Goal: Information Seeking & Learning: Learn about a topic

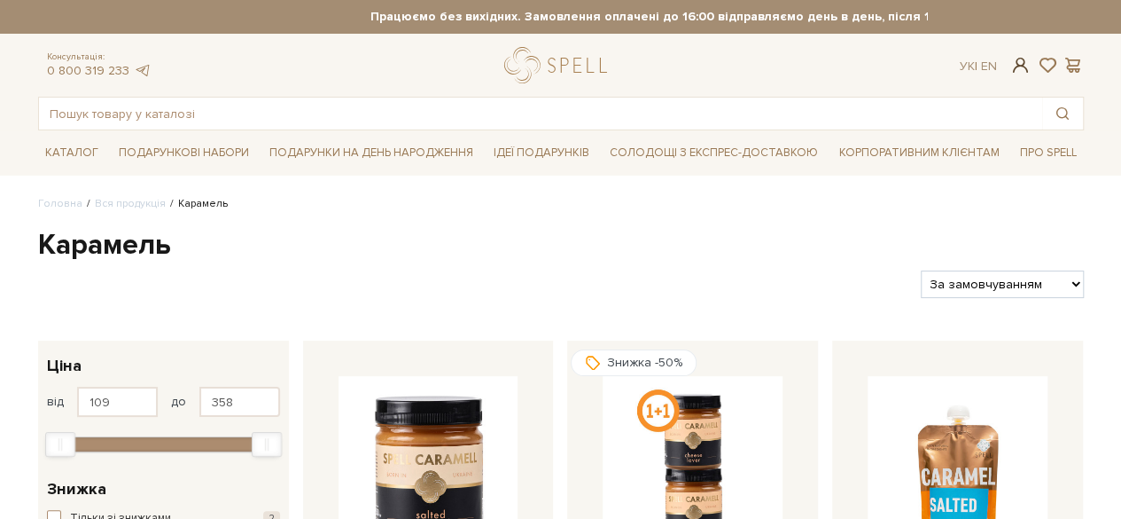
type input "[PERSON_NAME][DOMAIN_NAME][EMAIL_ADDRESS][DOMAIN_NAME]"
click at [1025, 65] on span at bounding box center [1020, 65] width 21 height 19
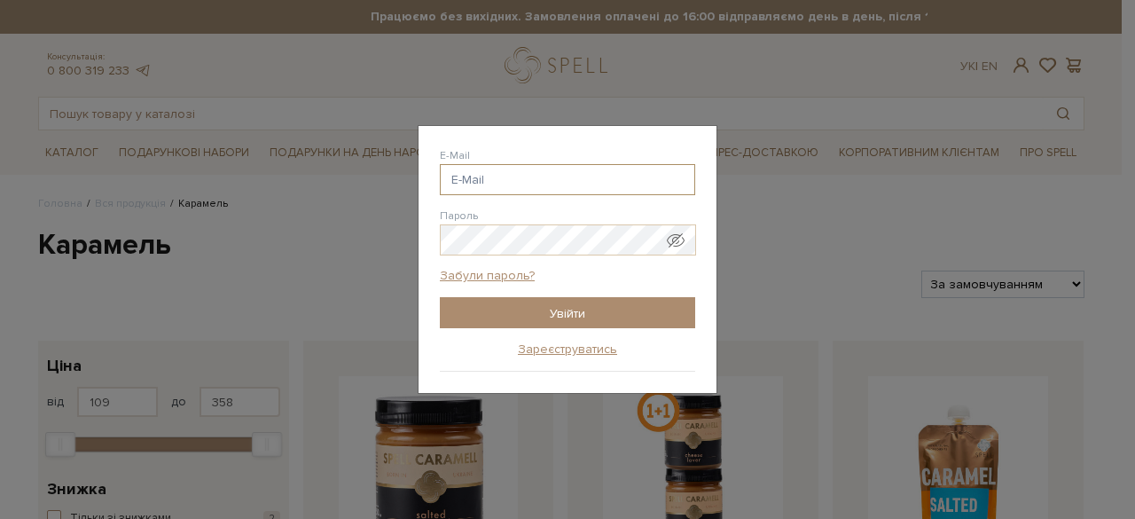
click at [560, 176] on input "E-Mail" at bounding box center [567, 179] width 255 height 31
type input "[PERSON_NAME][DOMAIN_NAME][EMAIL_ADDRESS][DOMAIN_NAME]"
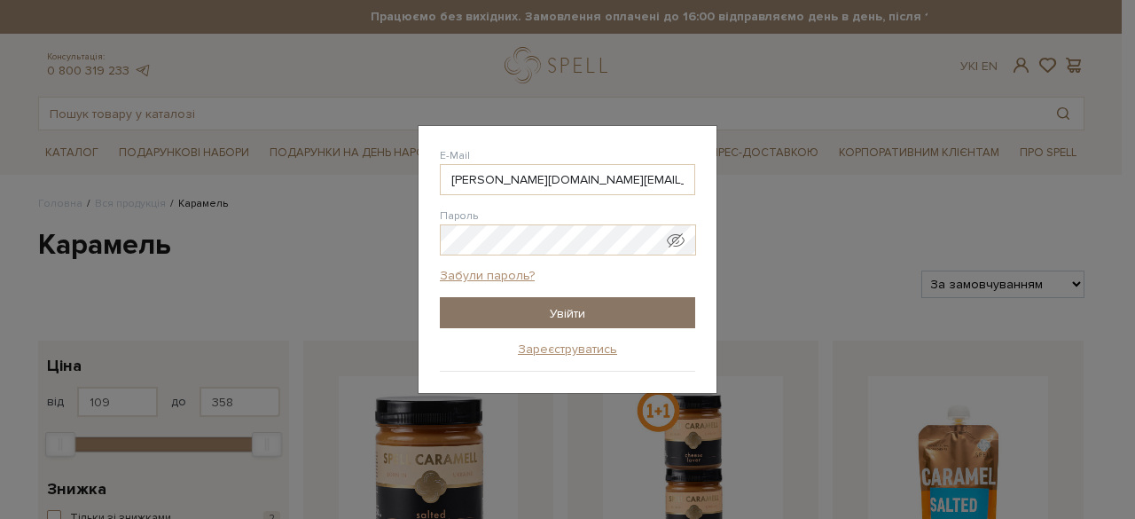
click at [545, 299] on input "Увійти" at bounding box center [567, 312] width 255 height 31
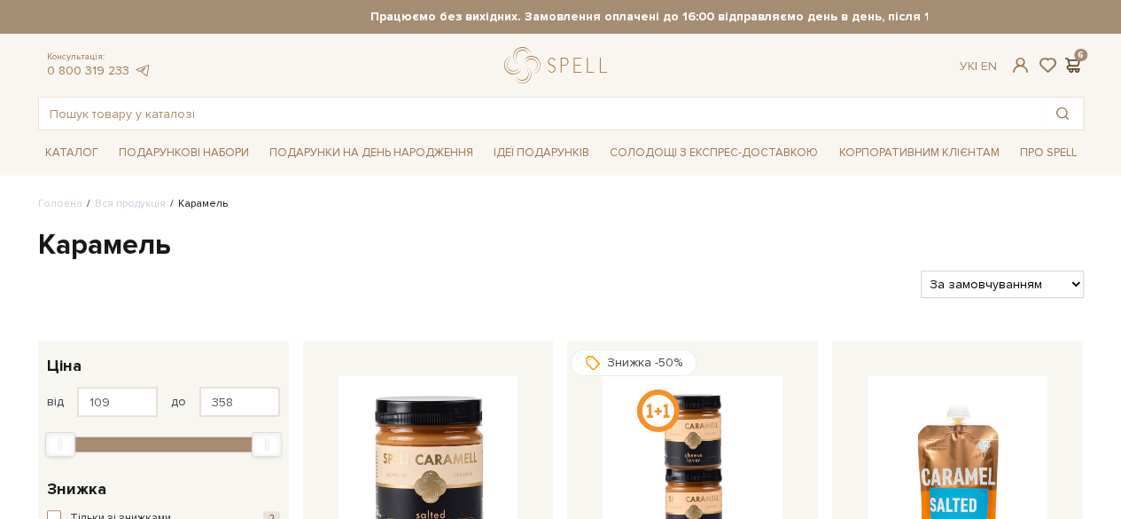
click at [1078, 56] on span at bounding box center [1073, 65] width 21 height 19
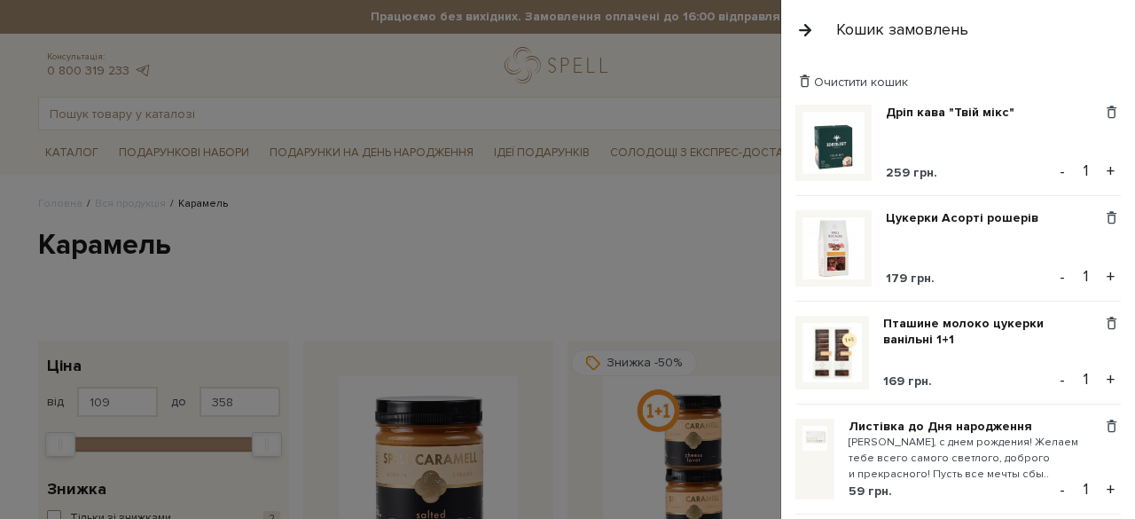
click at [1090, 79] on div "Очистити кошик" at bounding box center [957, 82] width 325 height 17
click at [1050, 79] on div "Очистити кошик" at bounding box center [957, 82] width 325 height 17
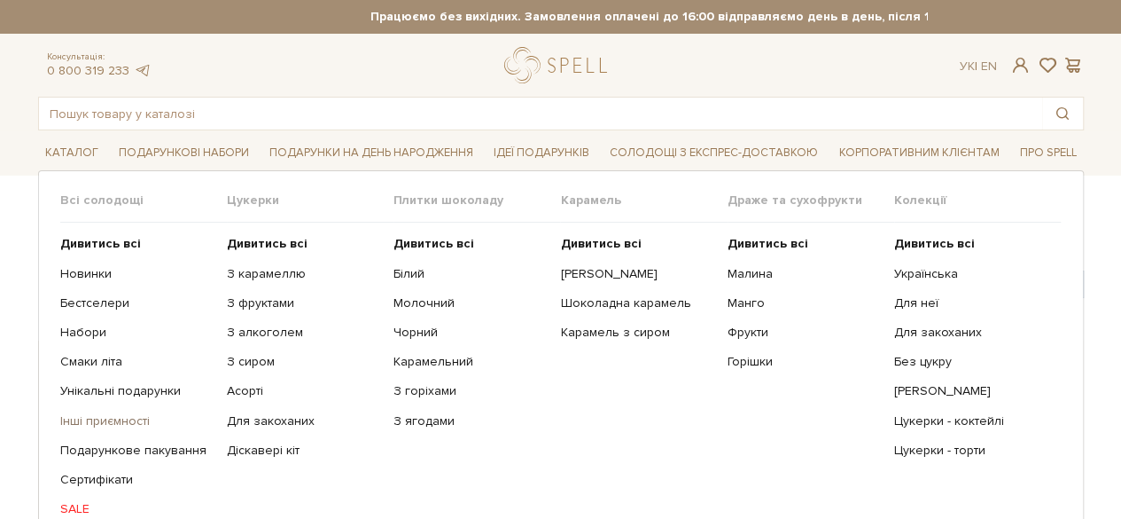
click at [101, 418] on link "Інші приємності" at bounding box center [136, 421] width 153 height 16
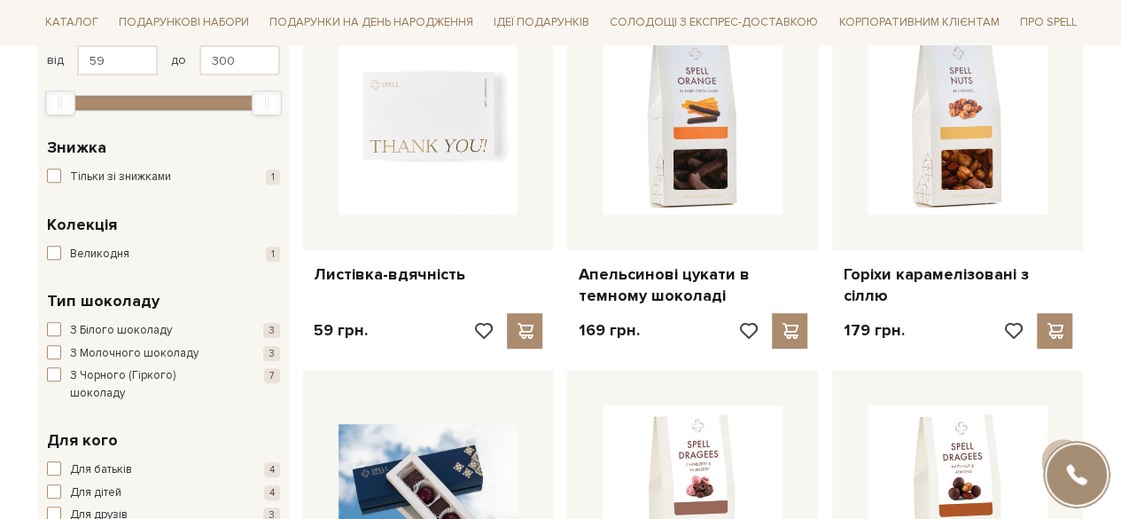
scroll to position [346, 0]
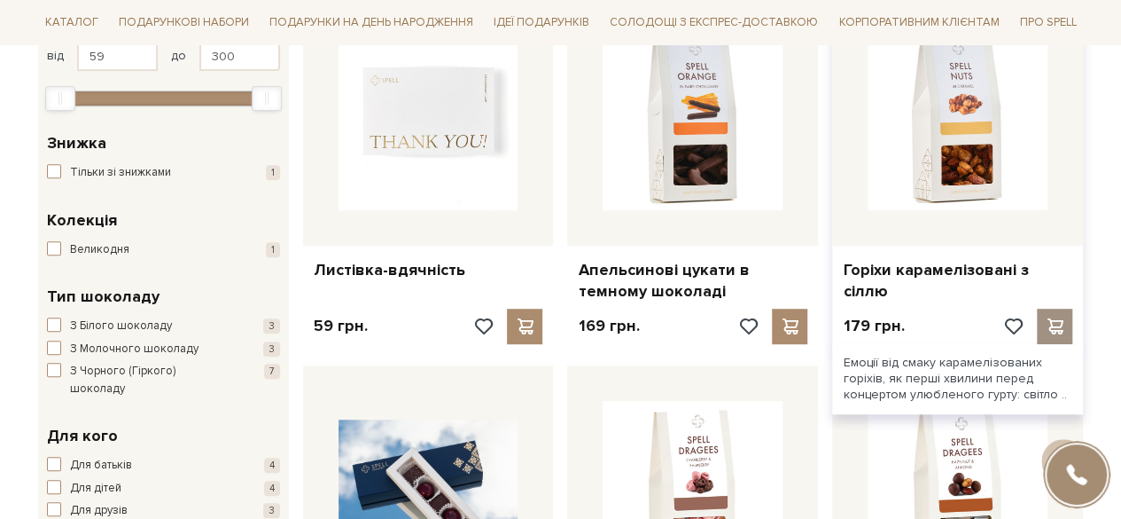
click at [1051, 322] on span at bounding box center [1055, 326] width 22 height 16
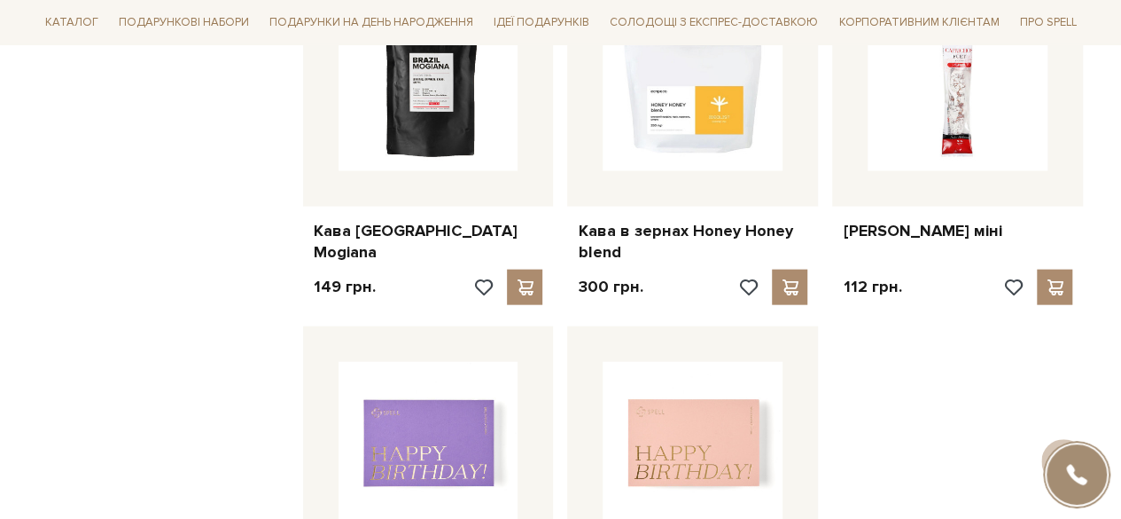
scroll to position [1890, 0]
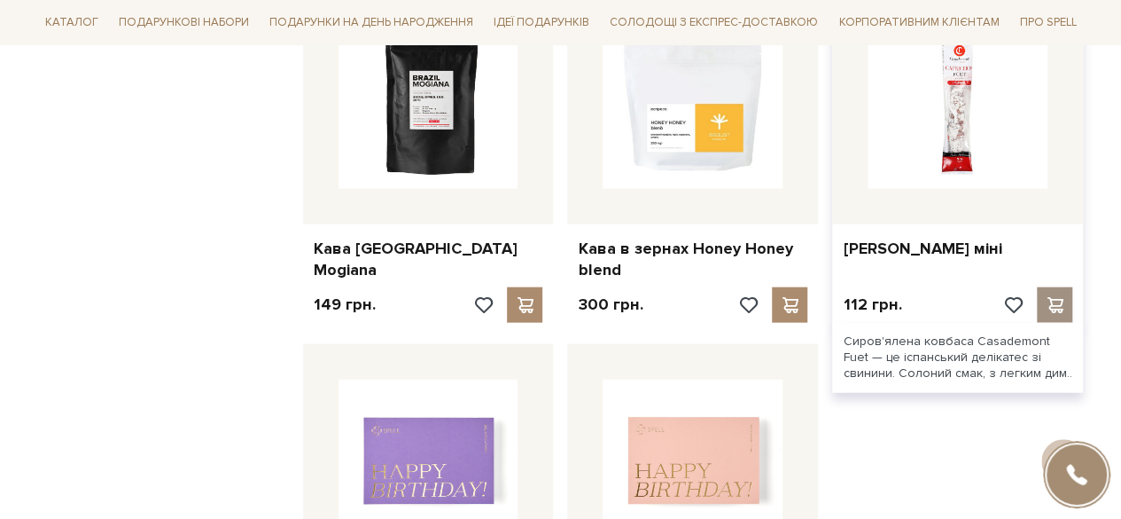
click at [1059, 302] on span at bounding box center [1055, 305] width 22 height 16
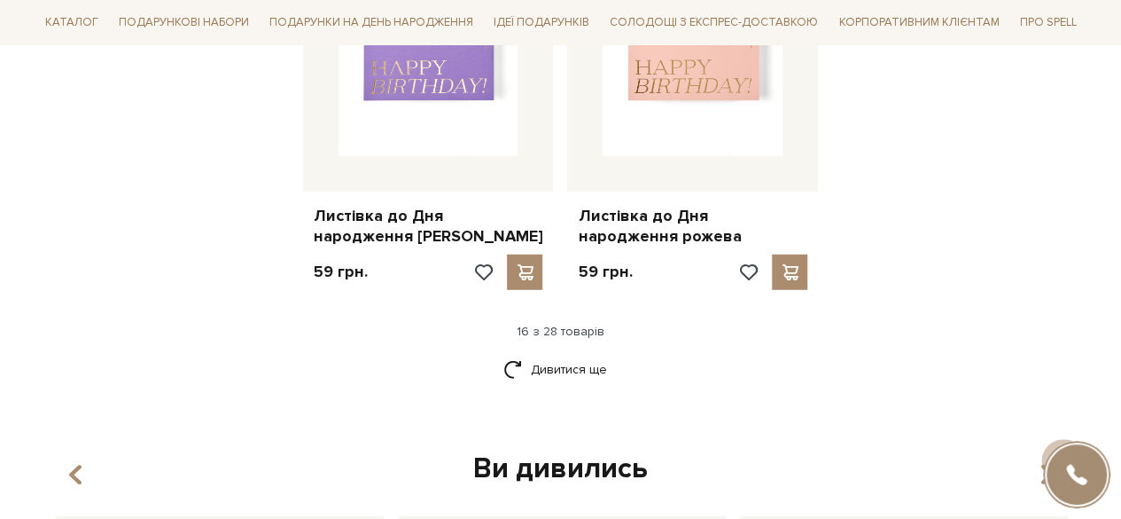
scroll to position [2298, 0]
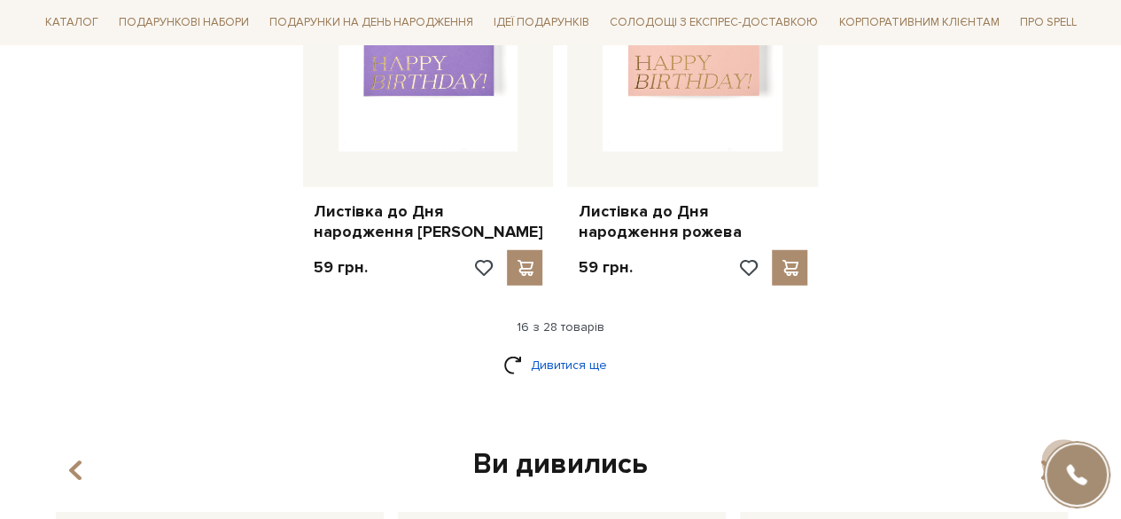
click at [574, 360] on link "Дивитися ще" at bounding box center [561, 364] width 115 height 31
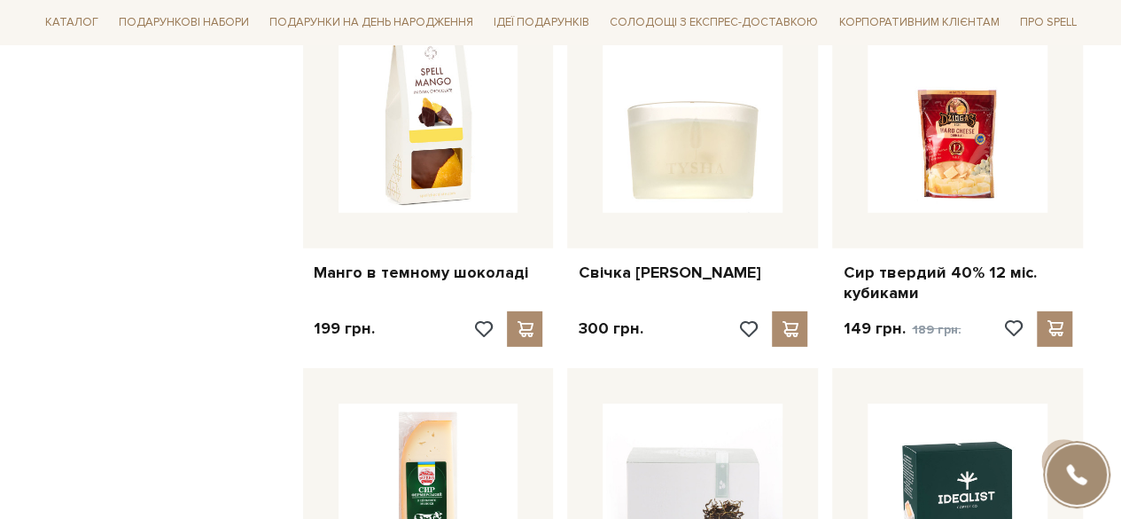
scroll to position [2626, 0]
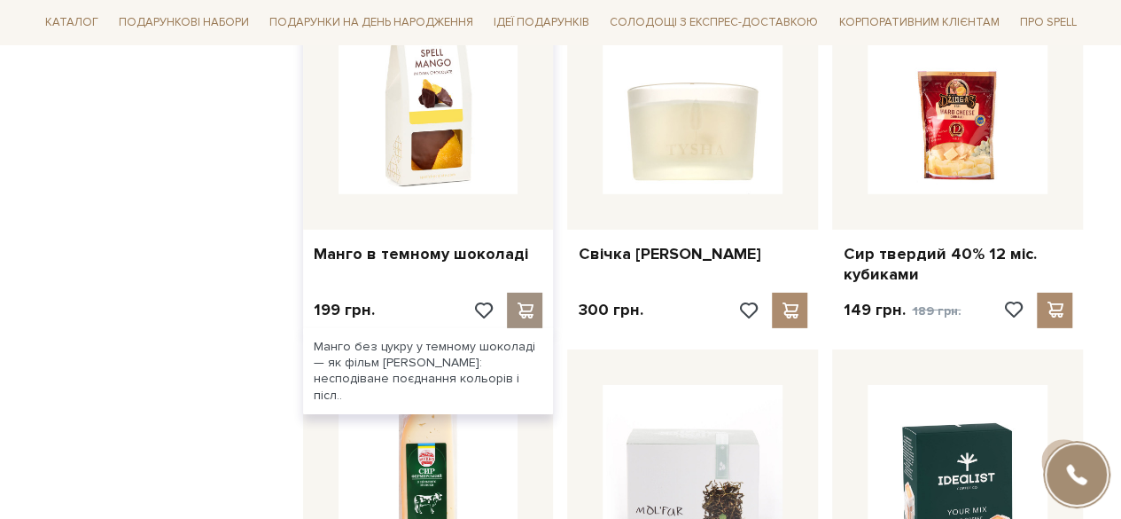
click at [523, 311] on span at bounding box center [525, 310] width 22 height 16
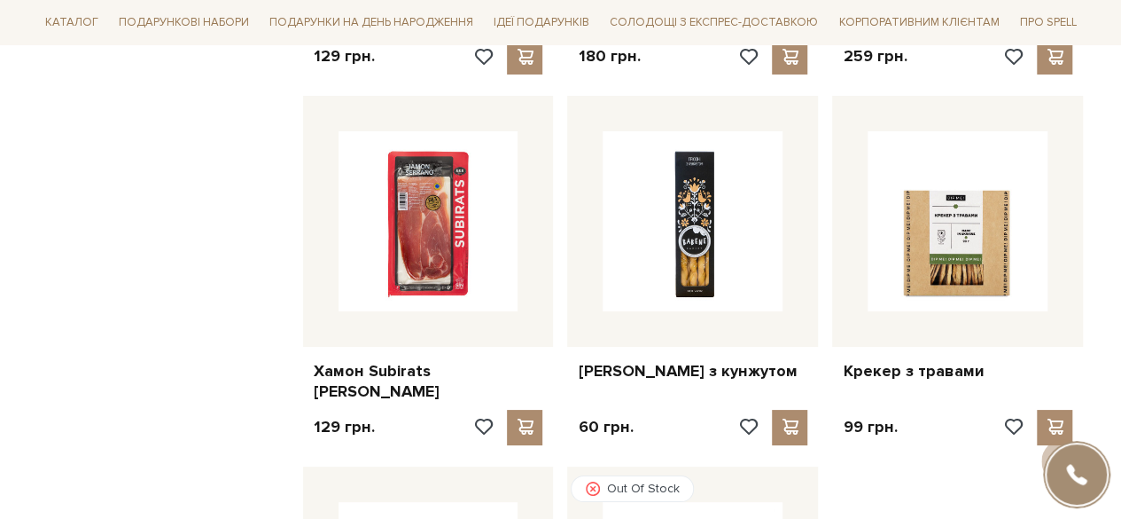
scroll to position [3220, 0]
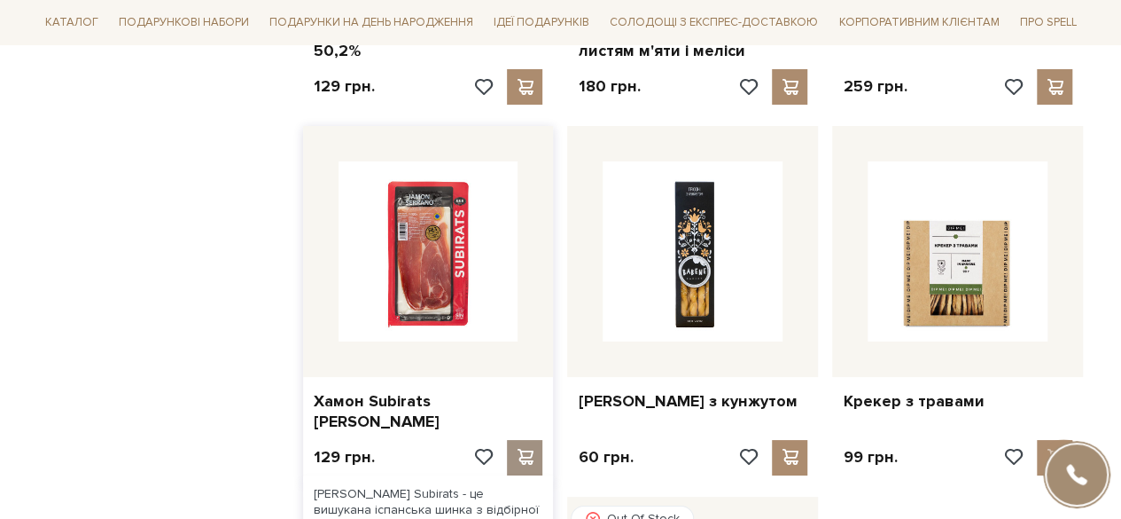
click at [525, 449] on span at bounding box center [525, 457] width 22 height 16
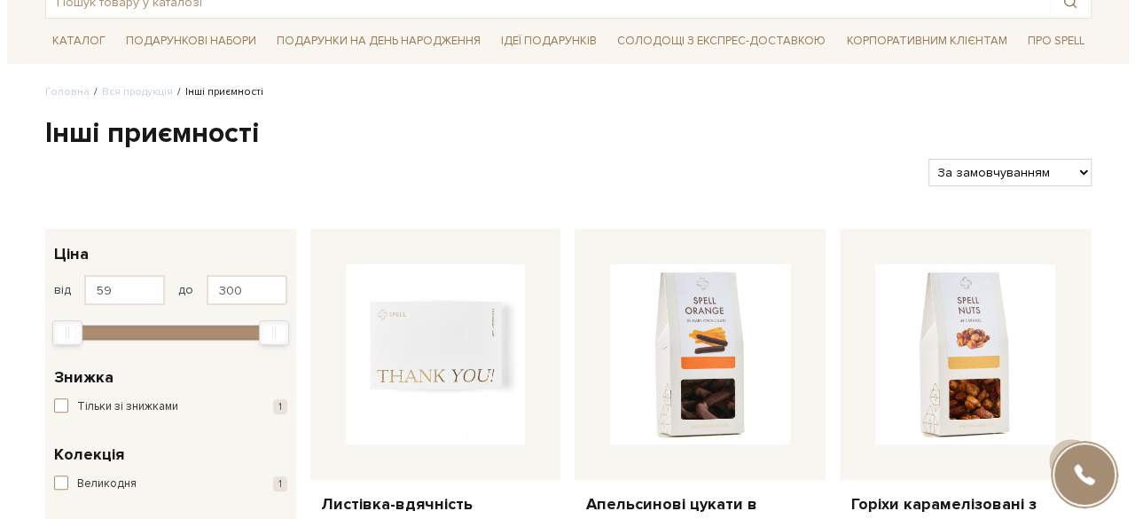
scroll to position [0, 0]
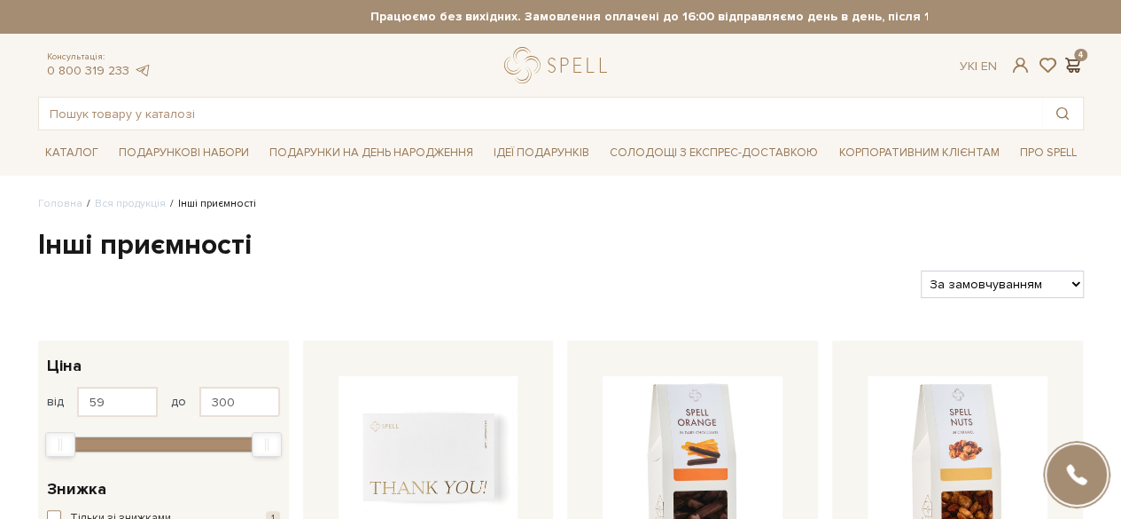
click at [1081, 59] on span at bounding box center [1073, 65] width 21 height 19
click at [1080, 61] on span at bounding box center [1073, 65] width 21 height 19
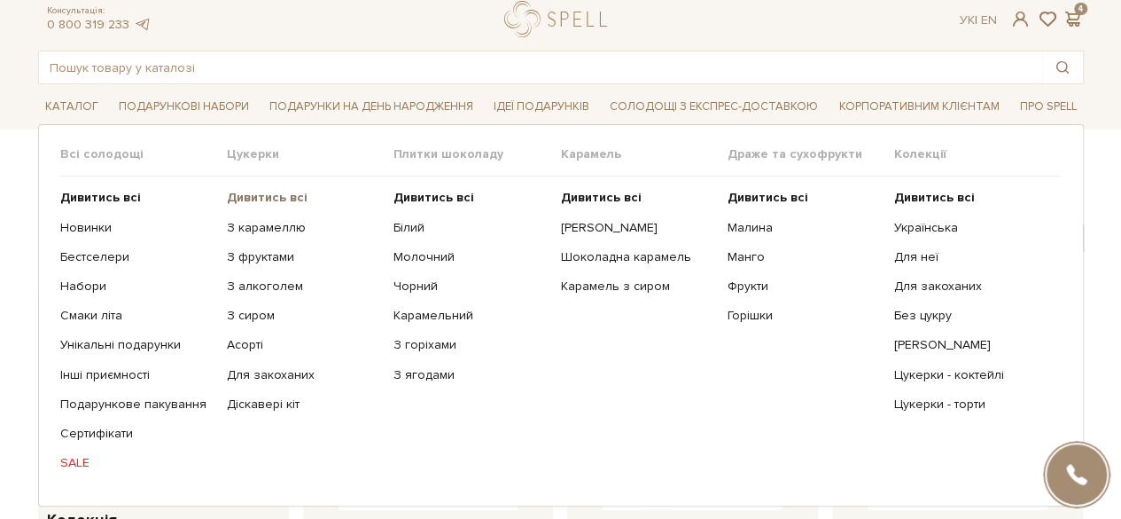
click at [257, 197] on b "Дивитись всі" at bounding box center [267, 197] width 81 height 15
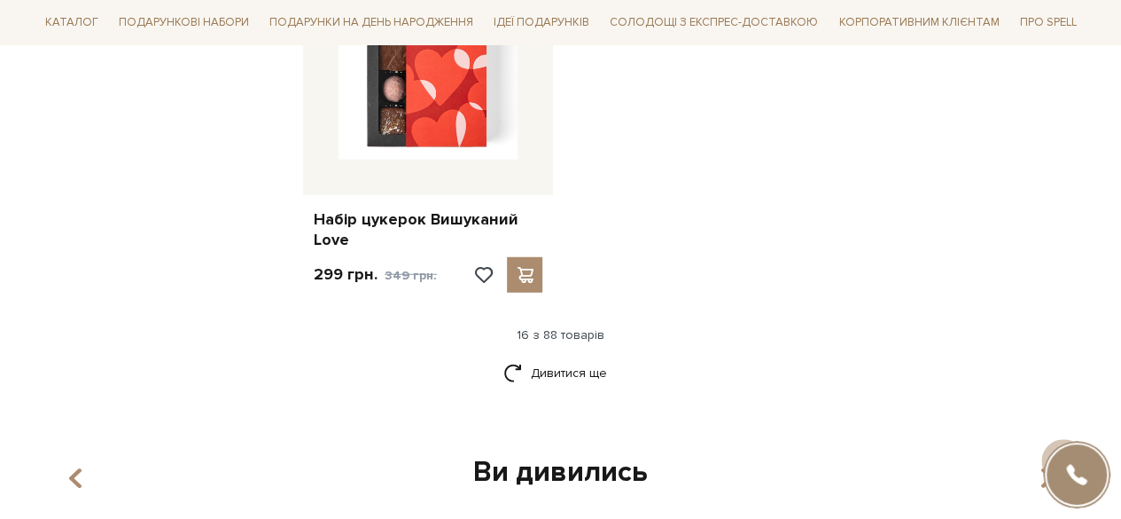
scroll to position [2340, 0]
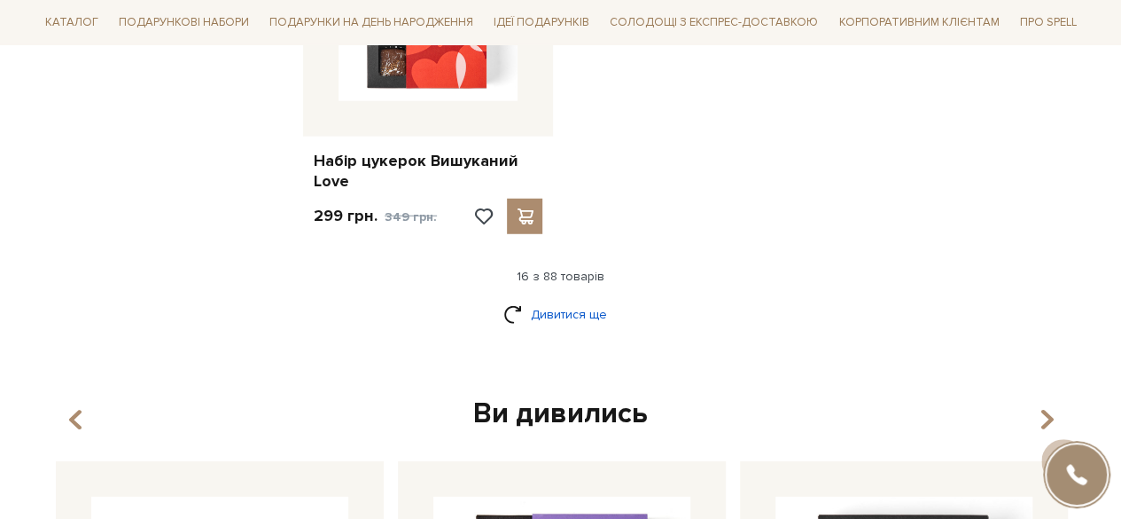
click at [557, 309] on link "Дивитися ще" at bounding box center [561, 314] width 115 height 31
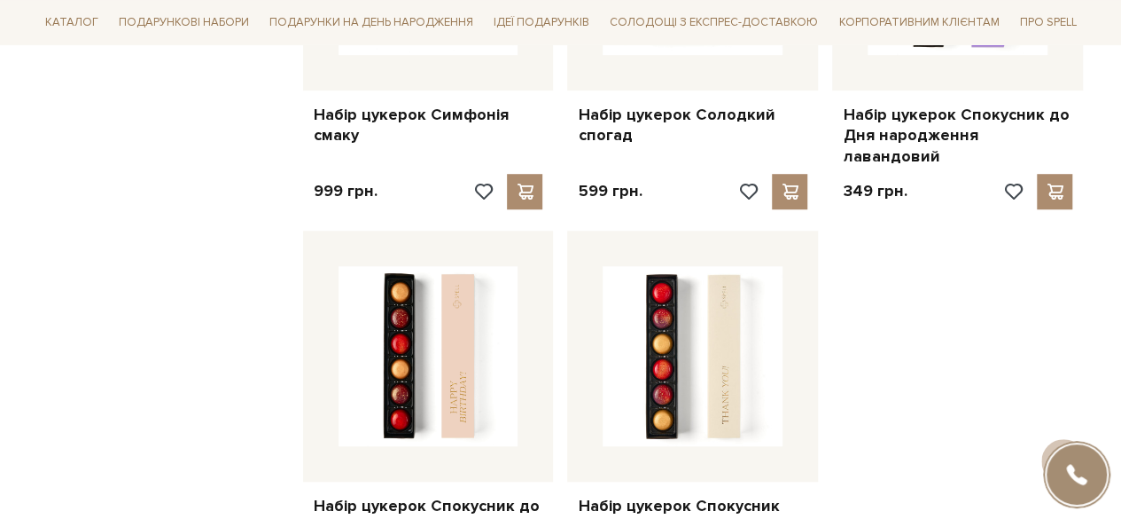
scroll to position [4042, 0]
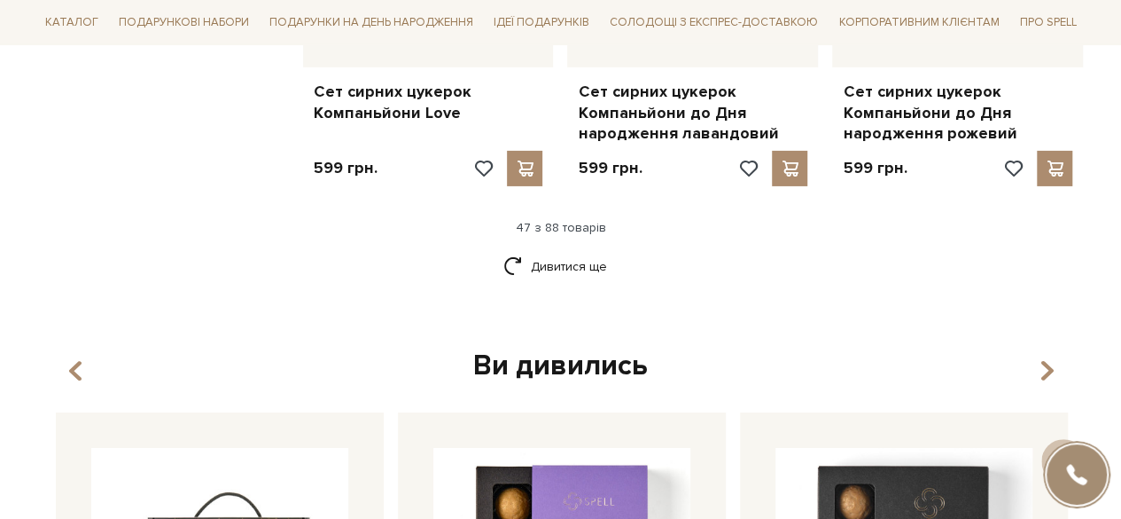
scroll to position [6312, 0]
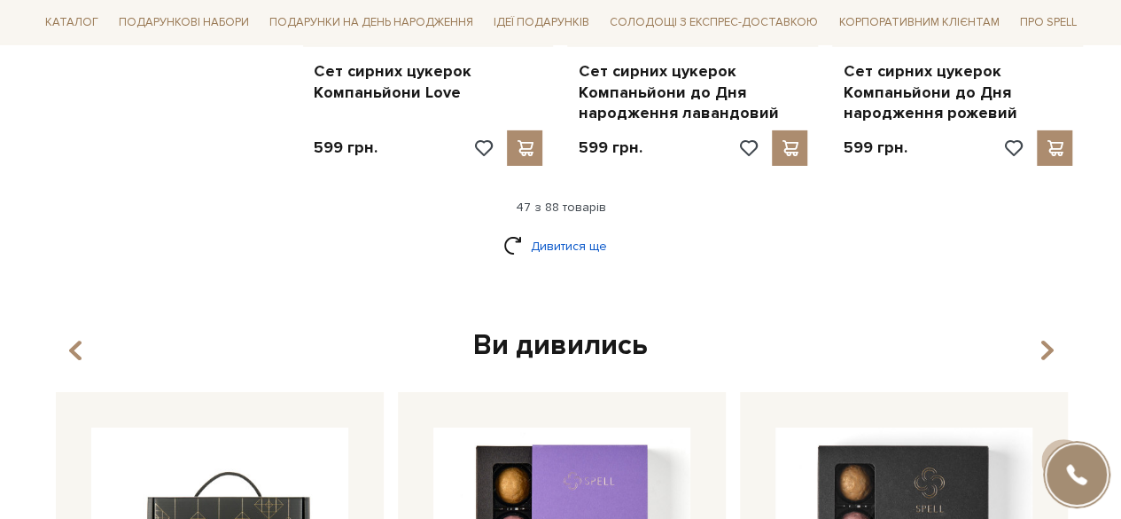
click at [609, 230] on link "Дивитися ще" at bounding box center [561, 245] width 115 height 31
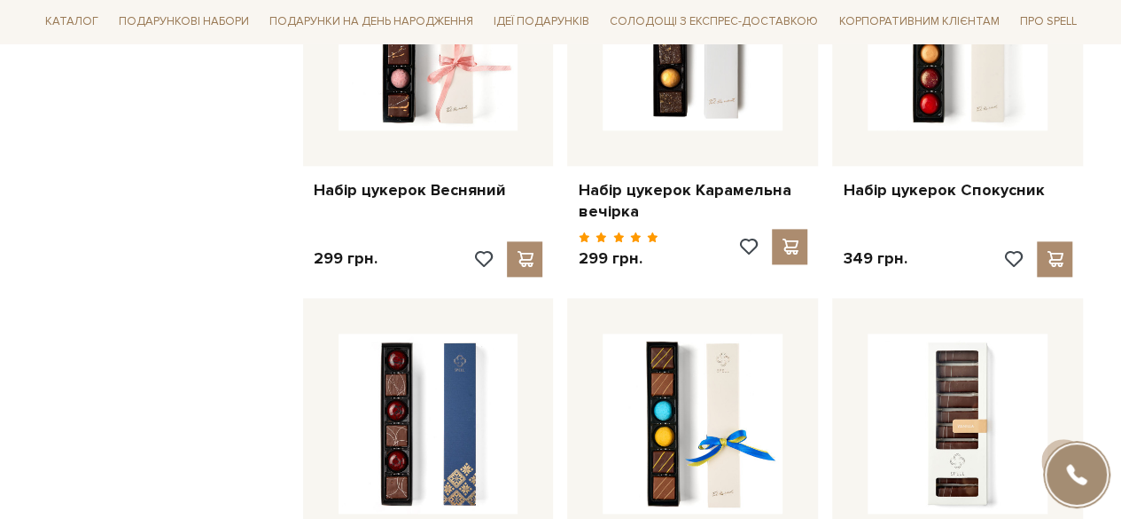
scroll to position [7766, 0]
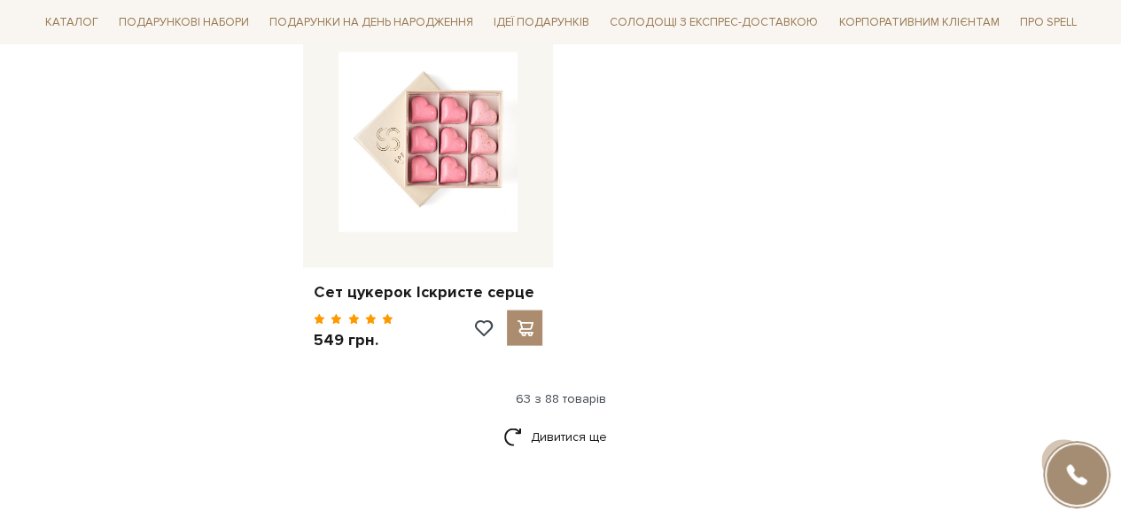
scroll to position [8546, 0]
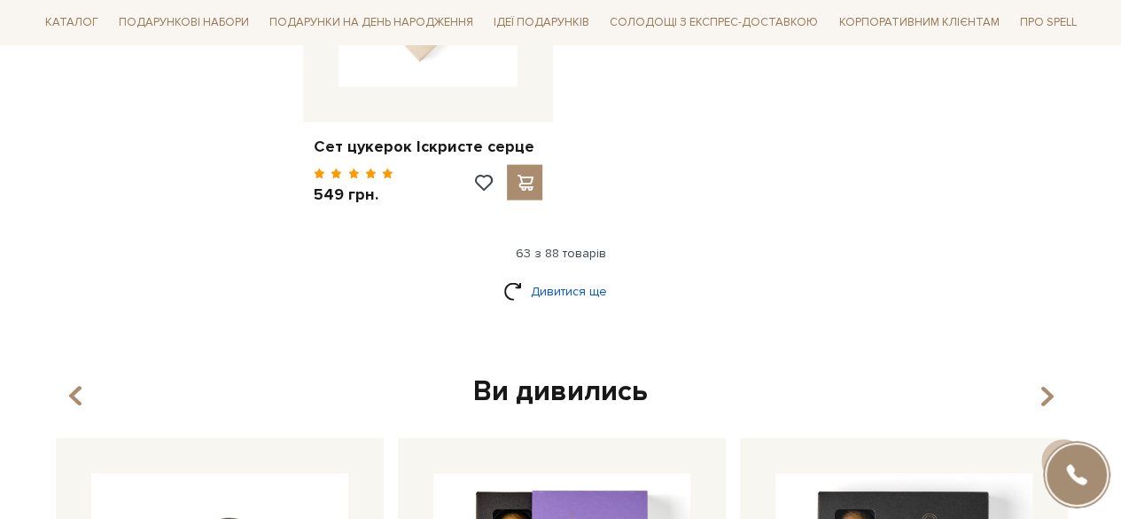
click at [603, 276] on link "Дивитися ще" at bounding box center [561, 291] width 115 height 31
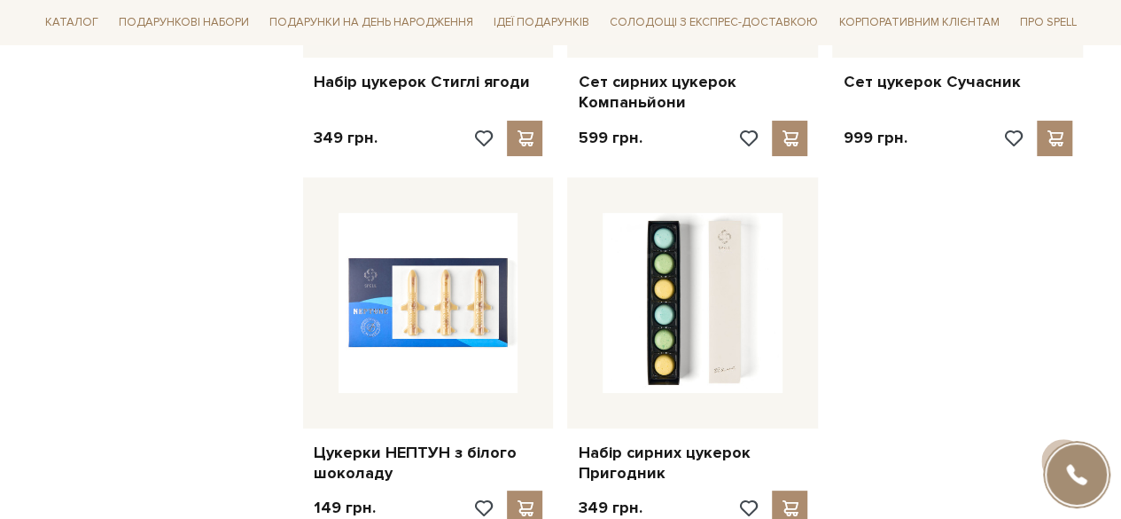
scroll to position [10177, 0]
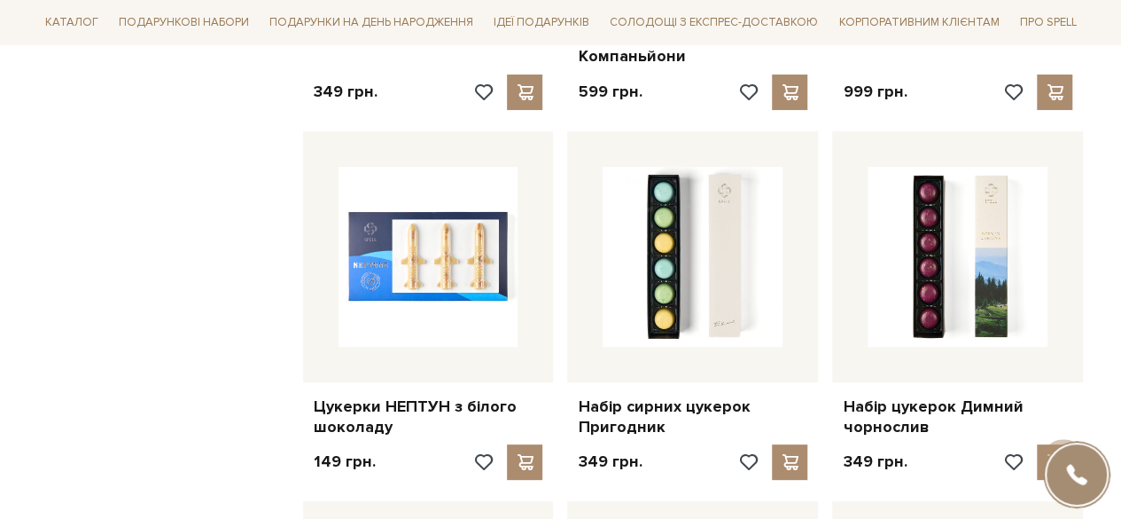
scroll to position [10141, 0]
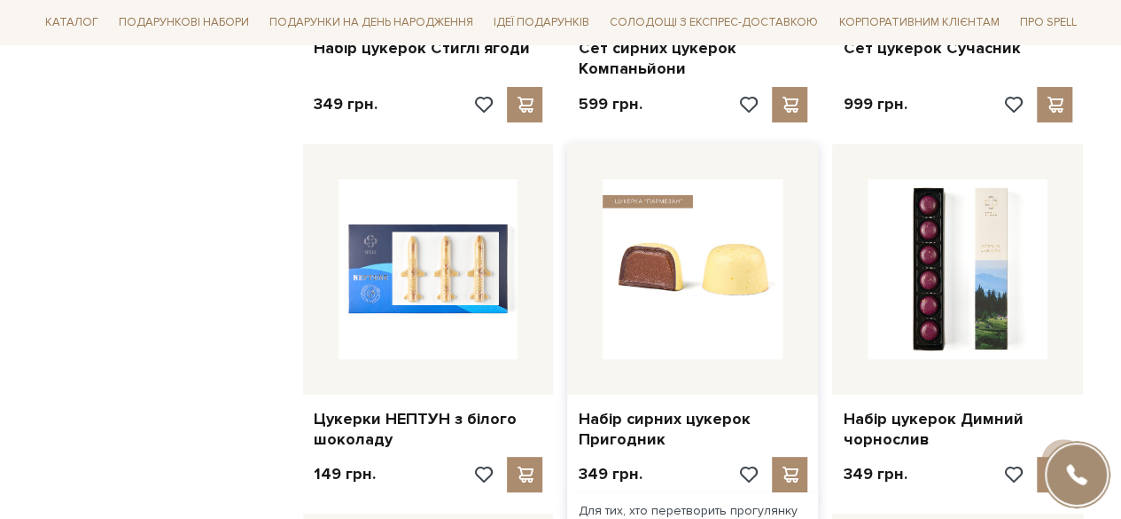
click at [686, 179] on img at bounding box center [693, 269] width 180 height 180
